Goal: Information Seeking & Learning: Find specific fact

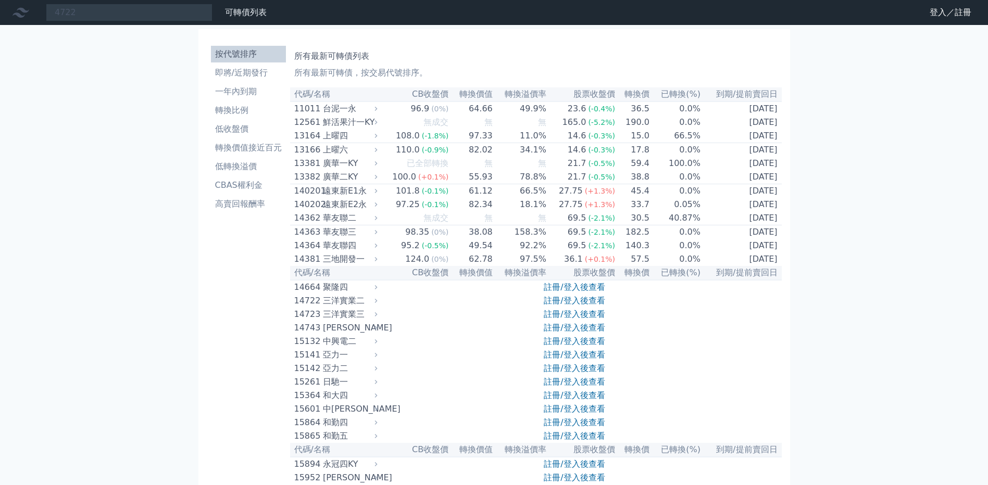
type input "4722"
click at [122, 13] on input "4722" at bounding box center [129, 13] width 167 height 18
click at [231, 51] on li "按代號排序" at bounding box center [248, 54] width 75 height 12
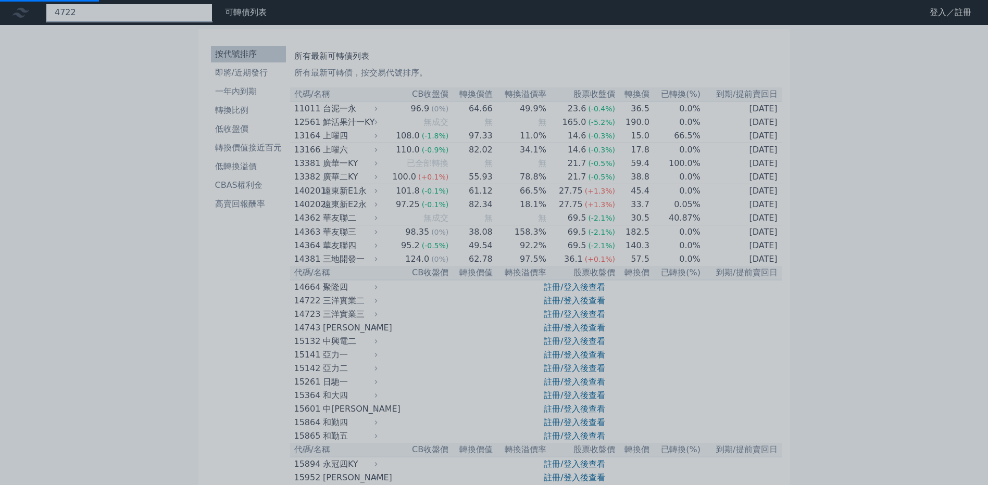
click at [155, 9] on div "4722" at bounding box center [129, 13] width 167 height 18
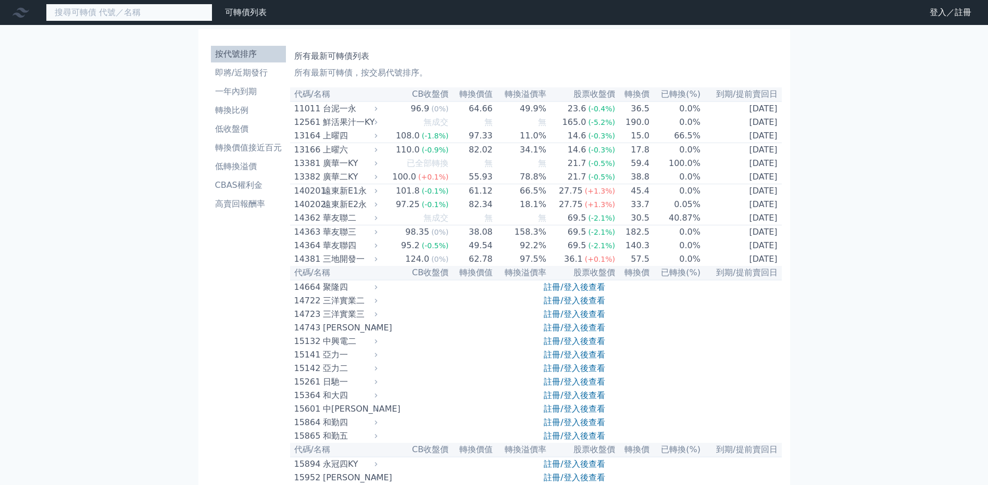
click at [150, 17] on input at bounding box center [129, 13] width 167 height 18
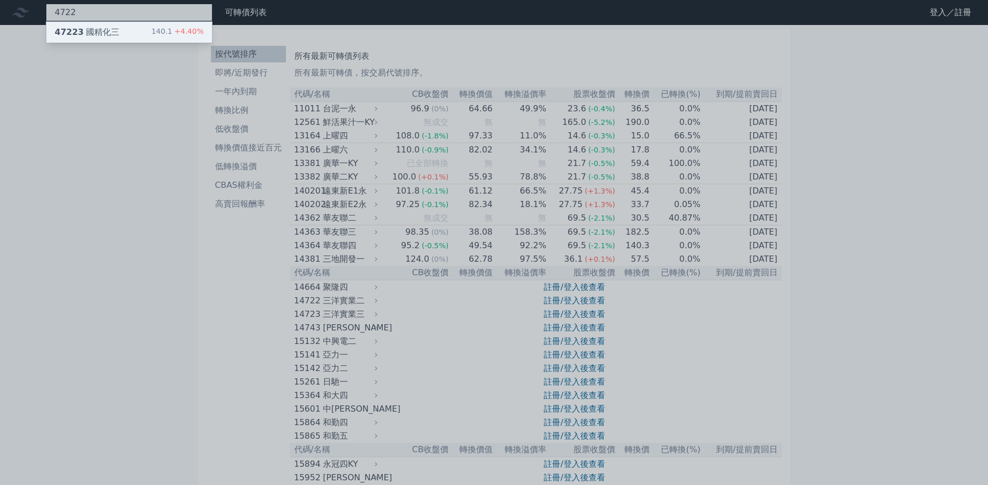
type input "4722"
click at [128, 29] on div "47223 國精化三 140.1 +4.40%" at bounding box center [129, 32] width 166 height 21
